Goal: Information Seeking & Learning: Learn about a topic

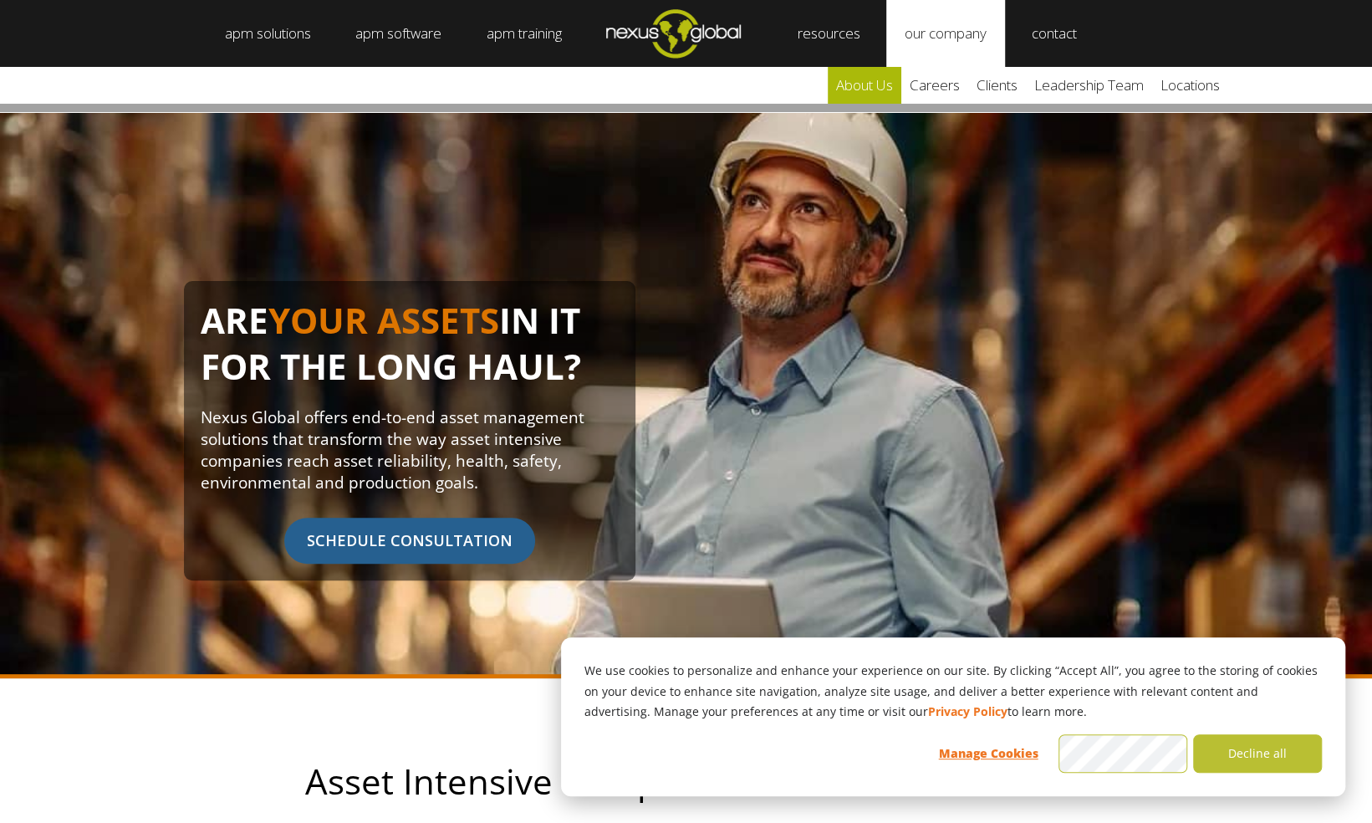
click at [891, 82] on link "about us" at bounding box center [865, 85] width 74 height 37
